Goal: Information Seeking & Learning: Learn about a topic

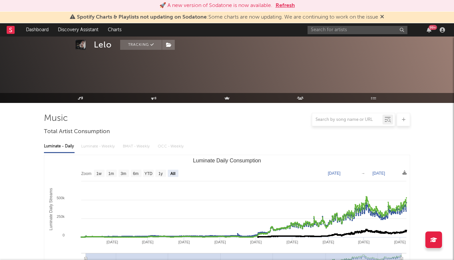
select select "All"
select select "1w"
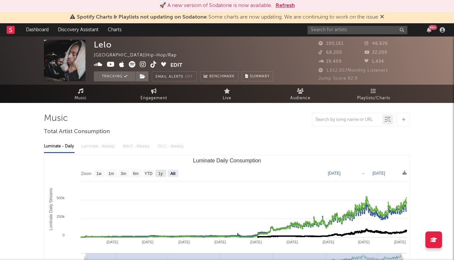
click at [159, 172] on text "1y" at bounding box center [160, 174] width 4 height 5
select select "1y"
type input "[DATE]"
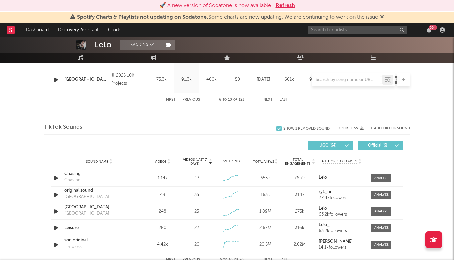
scroll to position [726, 0]
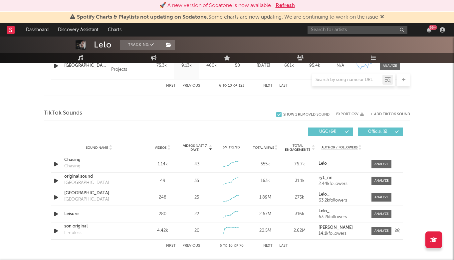
scroll to position [742, 0]
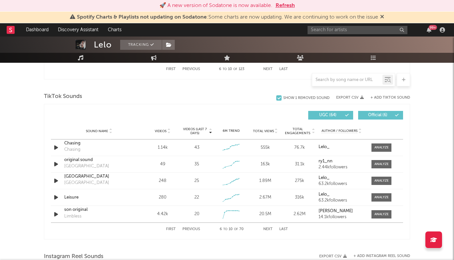
click at [194, 230] on button "Previous" at bounding box center [191, 230] width 18 height 4
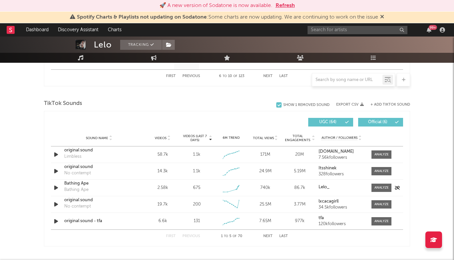
scroll to position [734, 0]
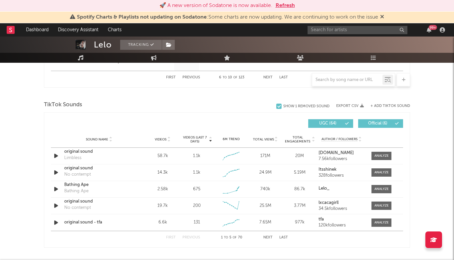
click at [352, 25] on div "99 +" at bounding box center [377, 29] width 140 height 13
click at [342, 30] on input "text" at bounding box center [357, 30] width 100 height 8
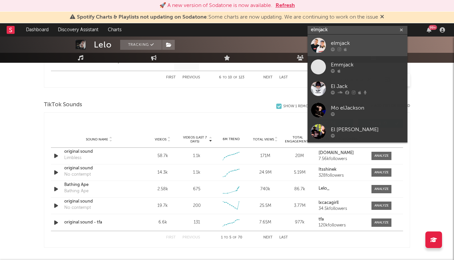
type input "elmjack"
click at [345, 41] on div "elmjack" at bounding box center [367, 43] width 73 height 8
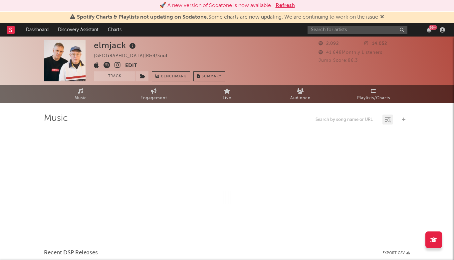
select select "1w"
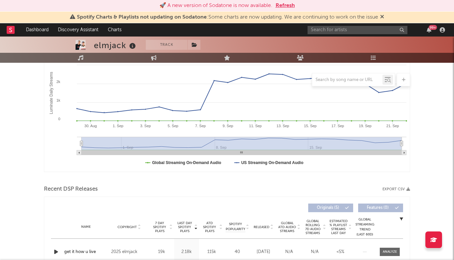
scroll to position [91, 0]
